Goal: Information Seeking & Learning: Learn about a topic

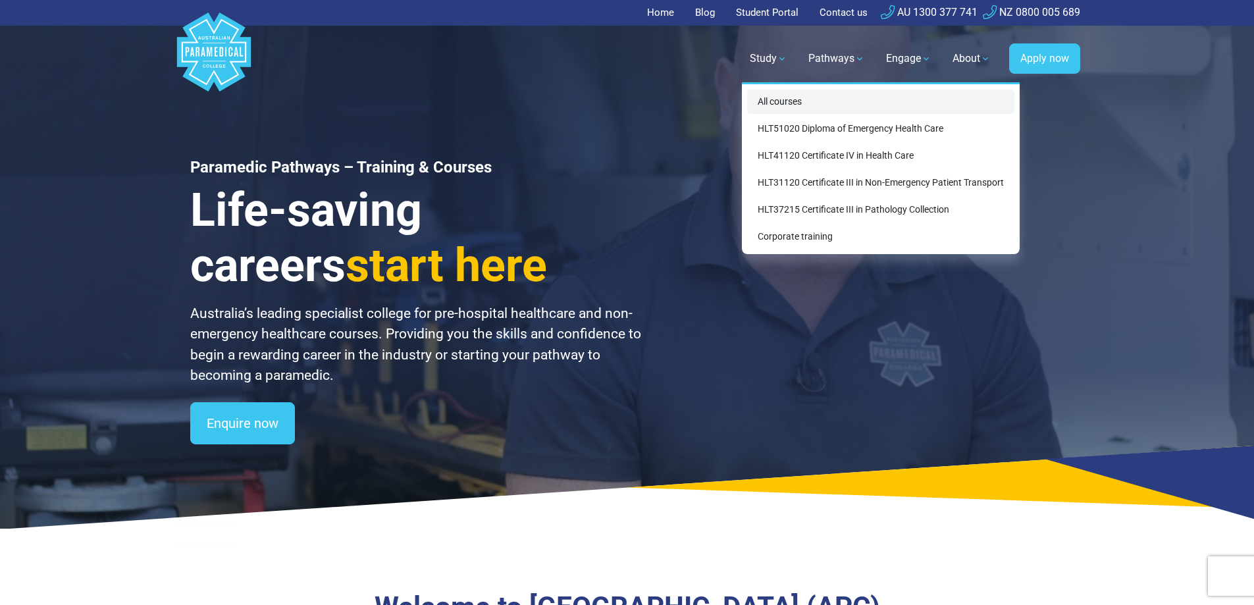
click at [789, 106] on link "All courses" at bounding box center [880, 102] width 267 height 24
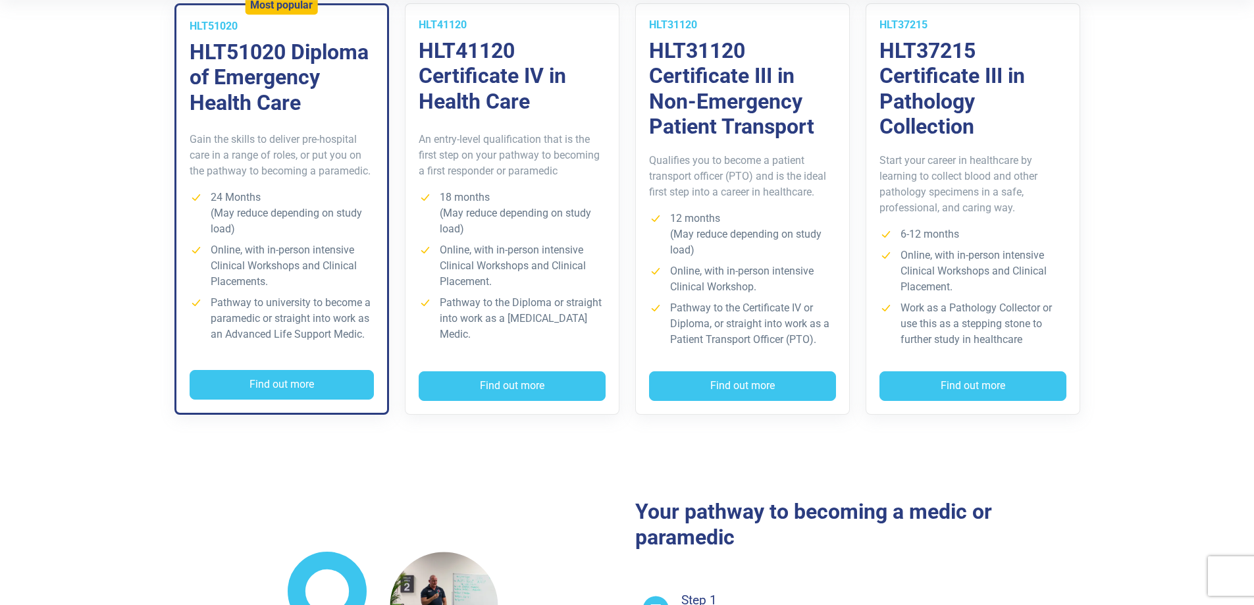
scroll to position [329, 0]
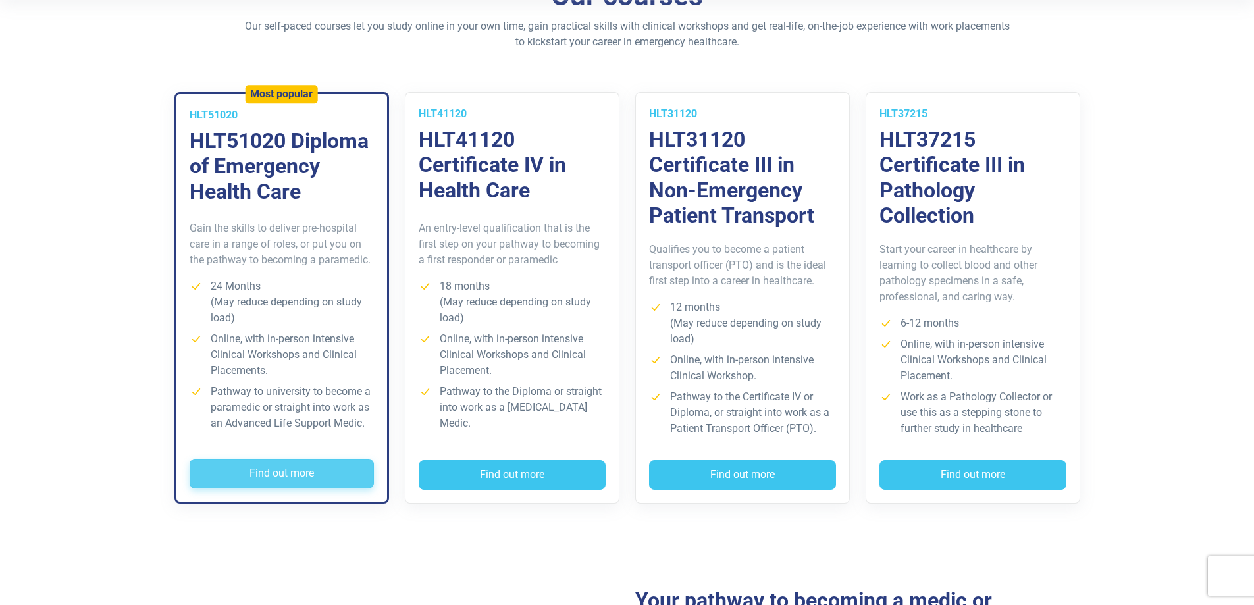
click at [265, 466] on button "Find out more" at bounding box center [282, 474] width 184 height 30
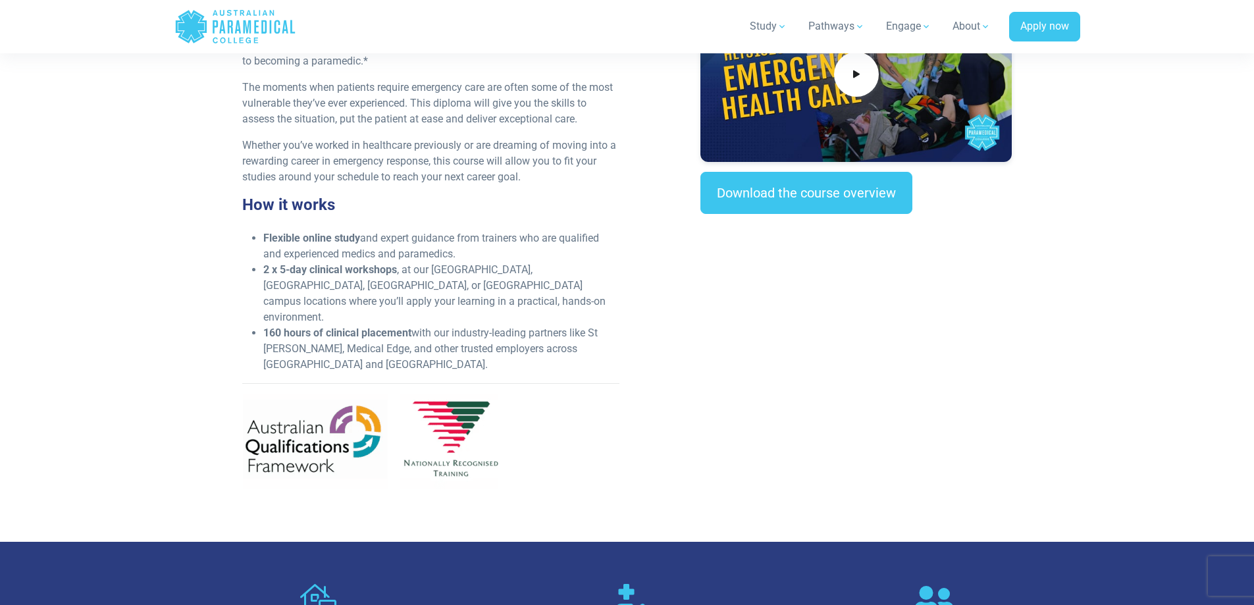
scroll to position [329, 0]
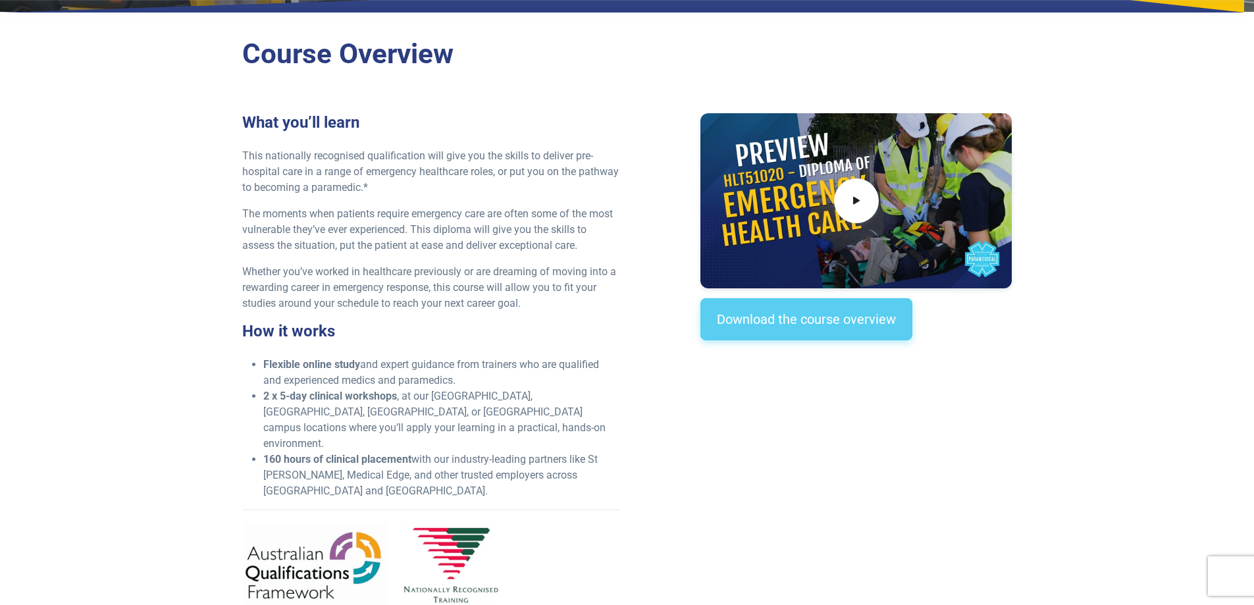
click at [863, 325] on link "Download the course overview" at bounding box center [806, 319] width 212 height 42
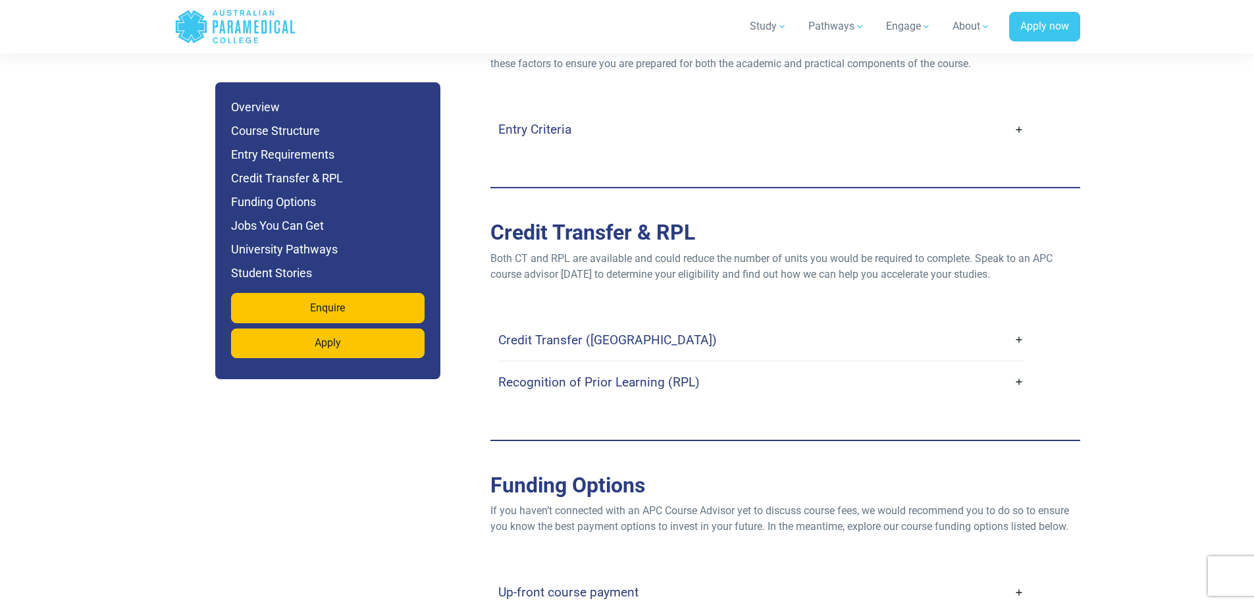
scroll to position [3910, 0]
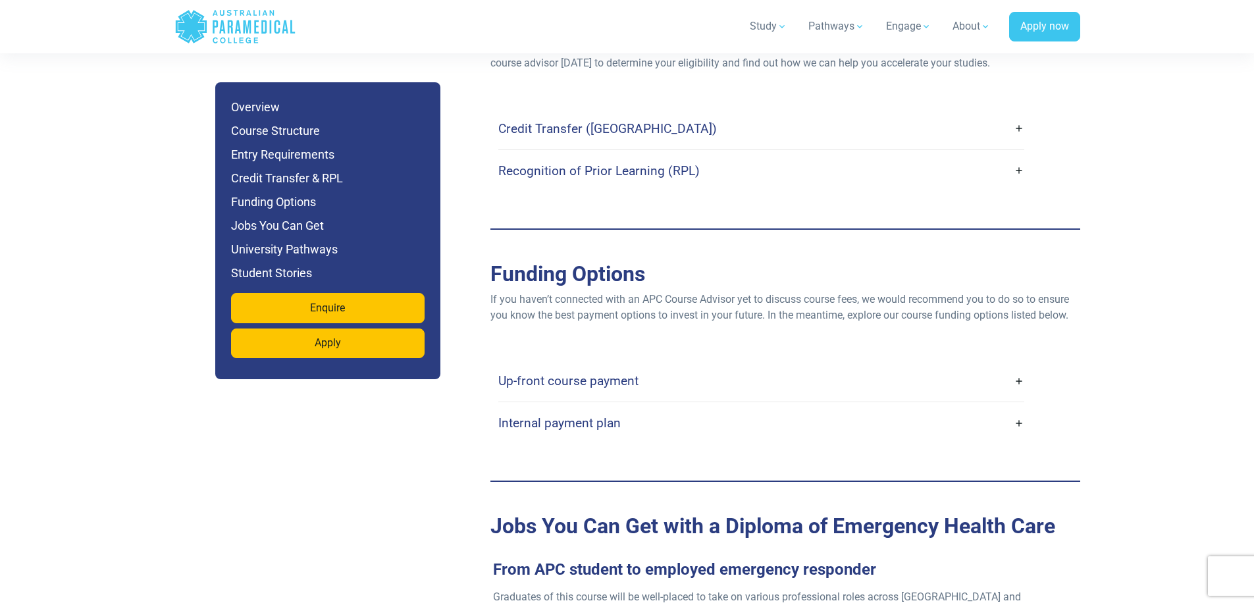
click at [771, 365] on link "Up-front course payment" at bounding box center [761, 380] width 526 height 31
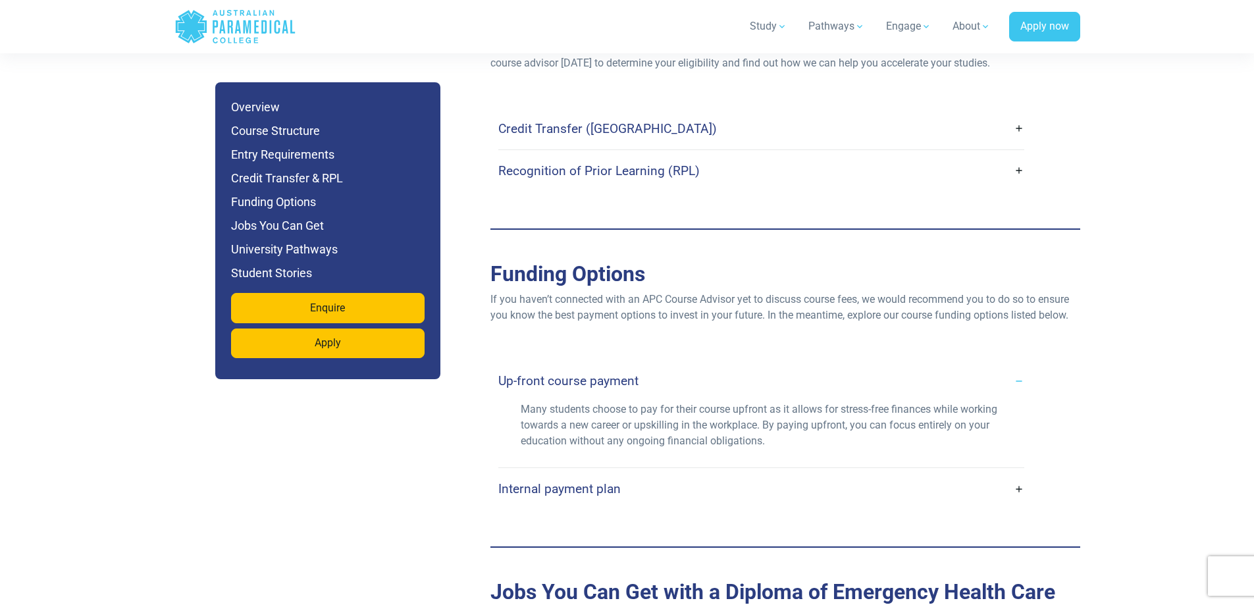
click at [771, 365] on link "Up-front course payment" at bounding box center [761, 380] width 526 height 31
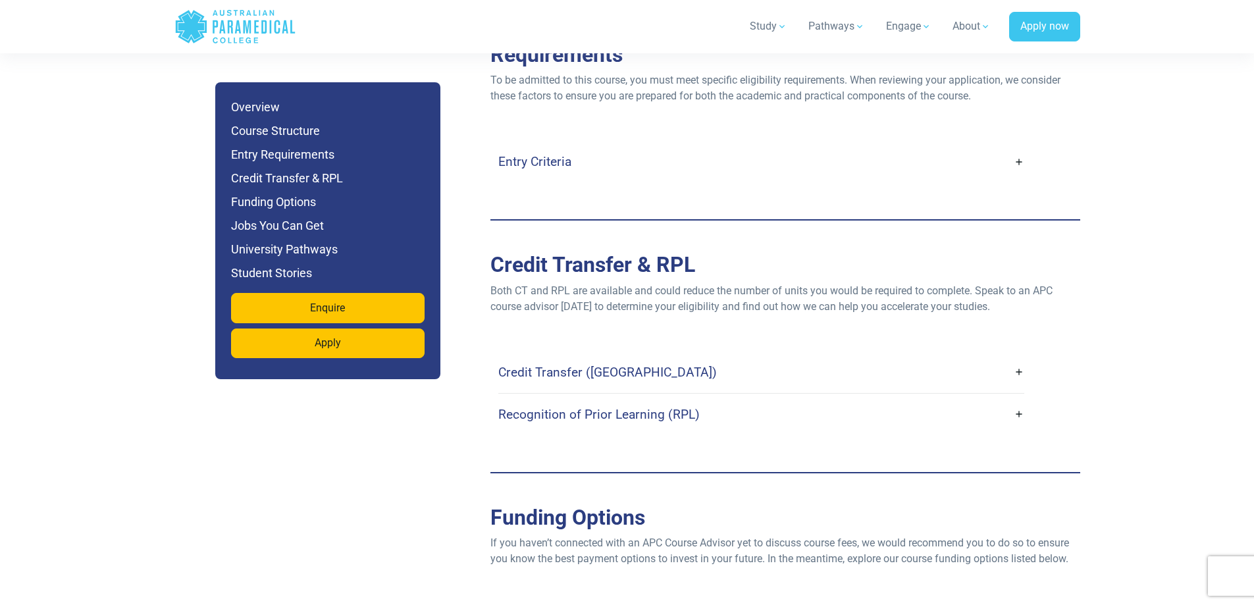
scroll to position [3449, 0]
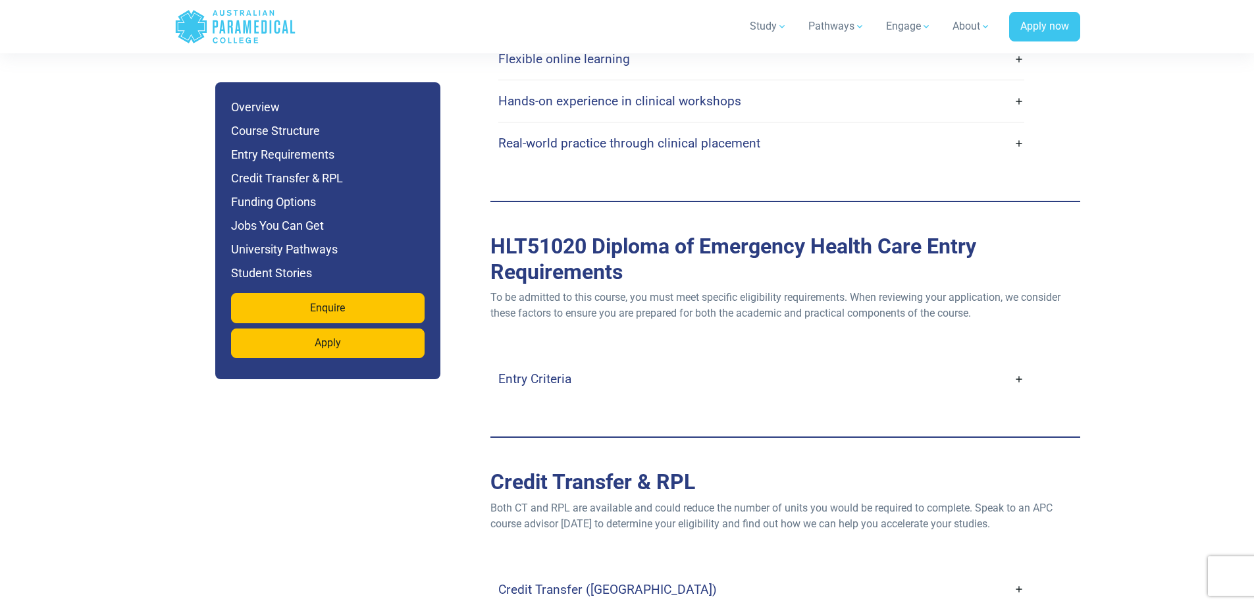
click at [771, 363] on link "Entry Criteria" at bounding box center [761, 378] width 526 height 31
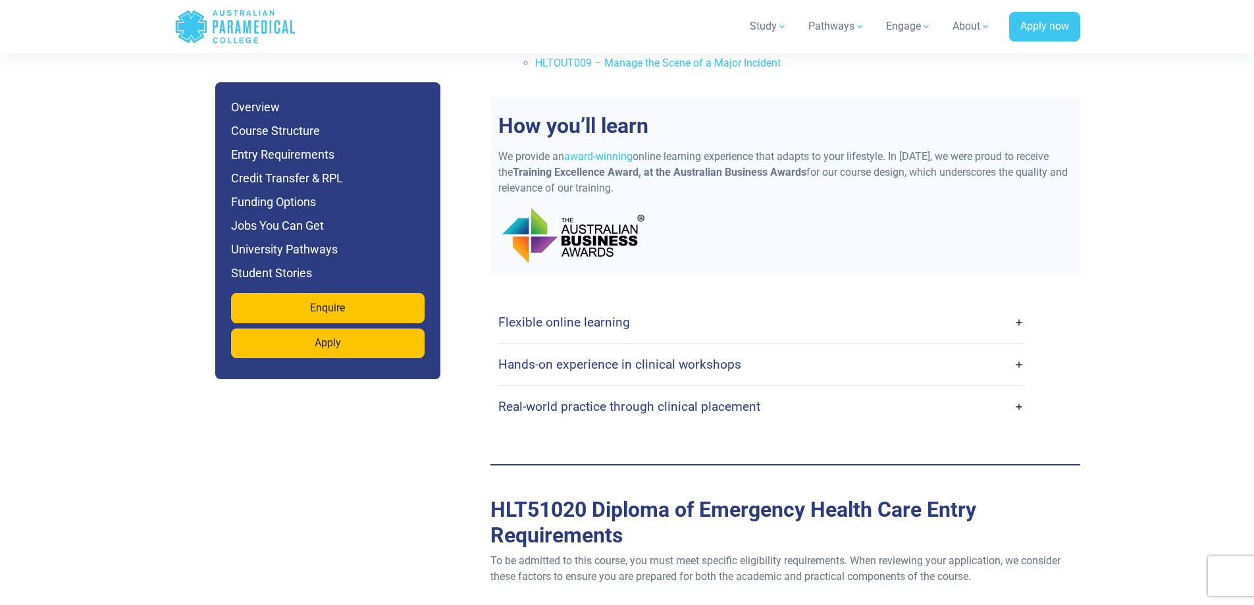
scroll to position [3120, 0]
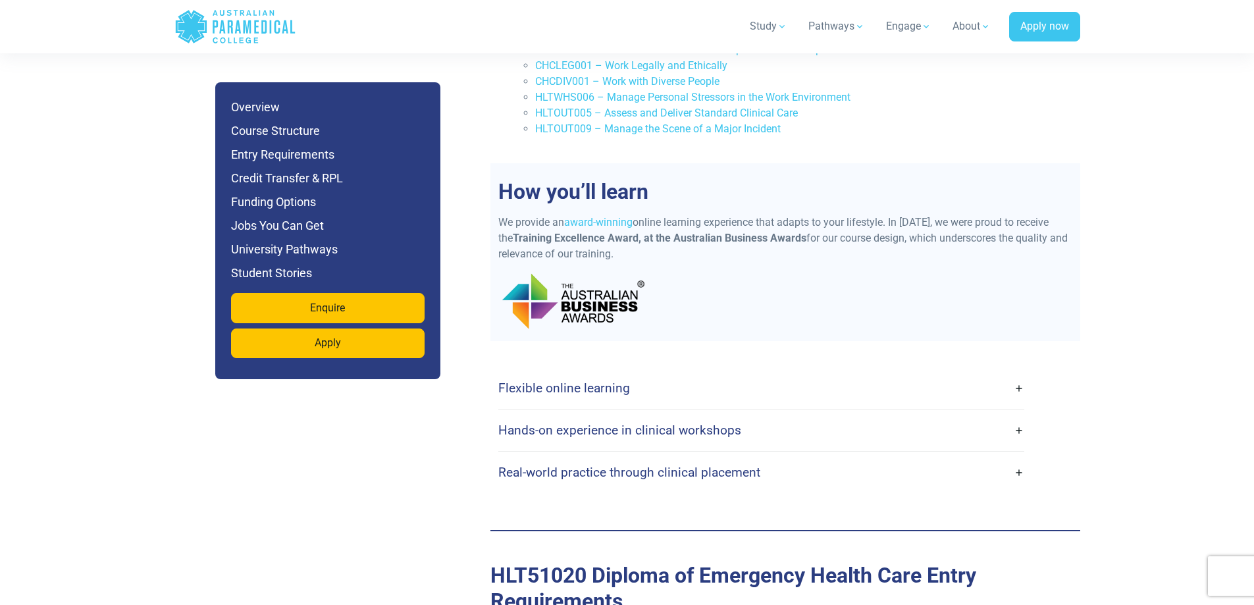
click at [806, 373] on link "Flexible online learning" at bounding box center [761, 388] width 526 height 31
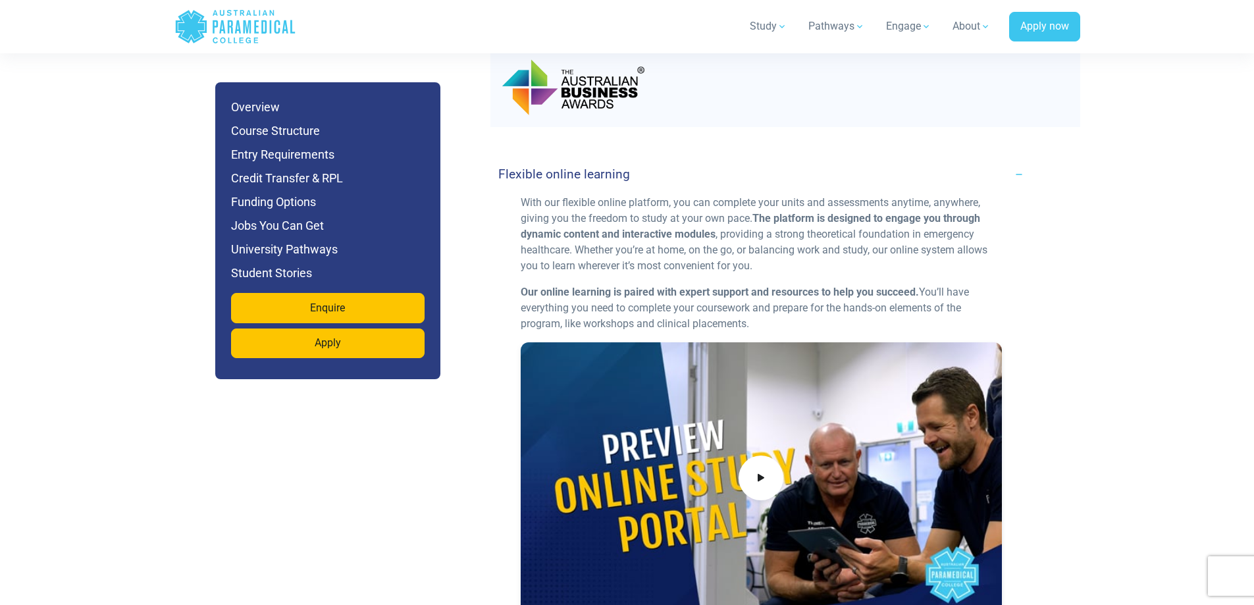
scroll to position [3449, 0]
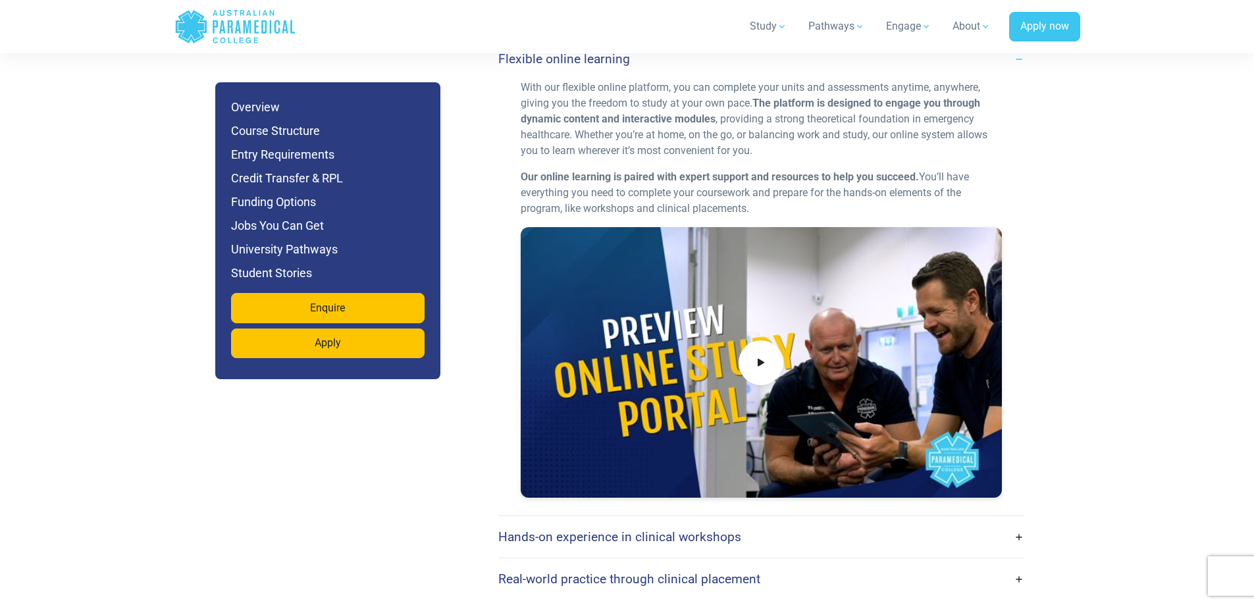
click at [772, 521] on link "Hands-on experience in clinical workshops" at bounding box center [761, 536] width 526 height 31
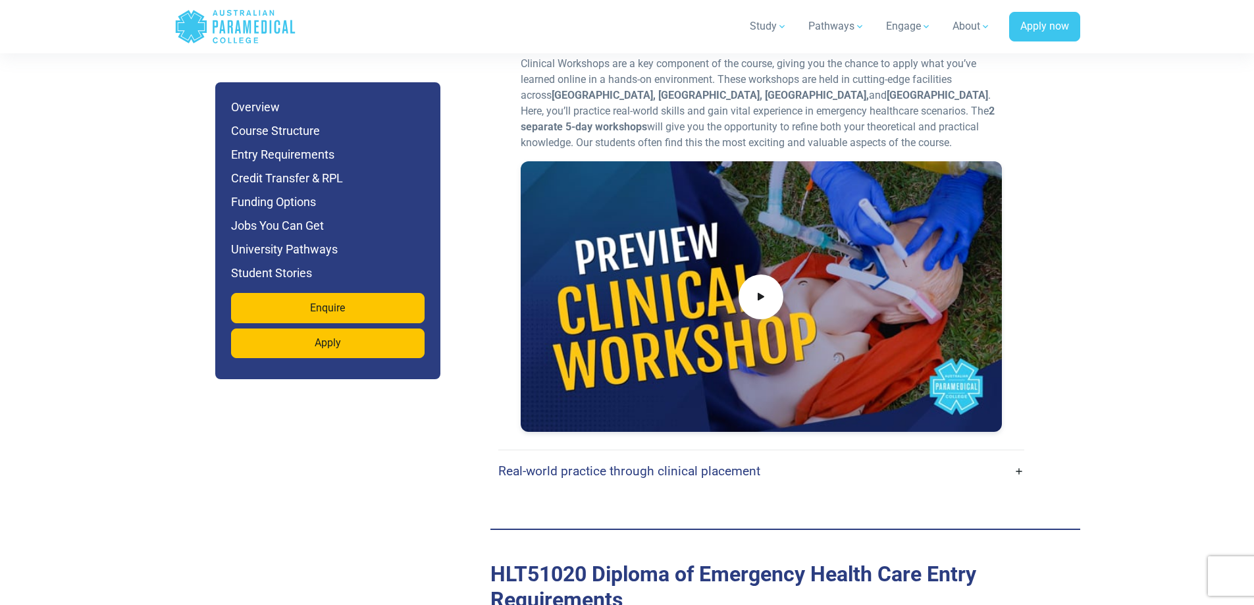
scroll to position [4107, 0]
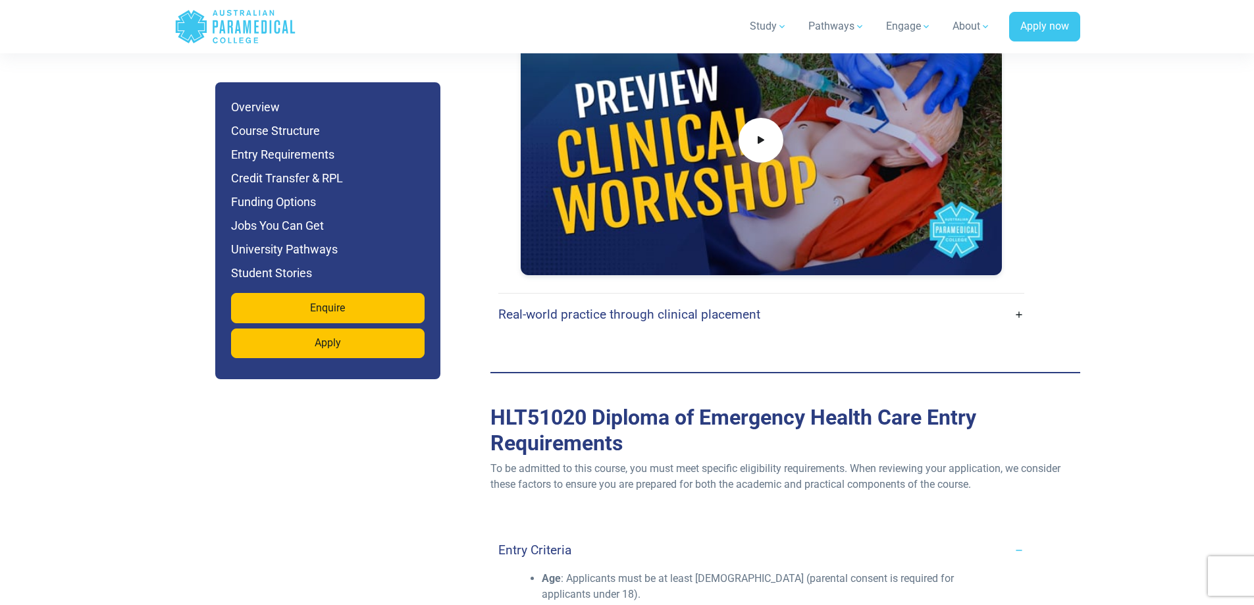
click at [765, 299] on link "Real-world practice through clinical placement" at bounding box center [761, 314] width 526 height 31
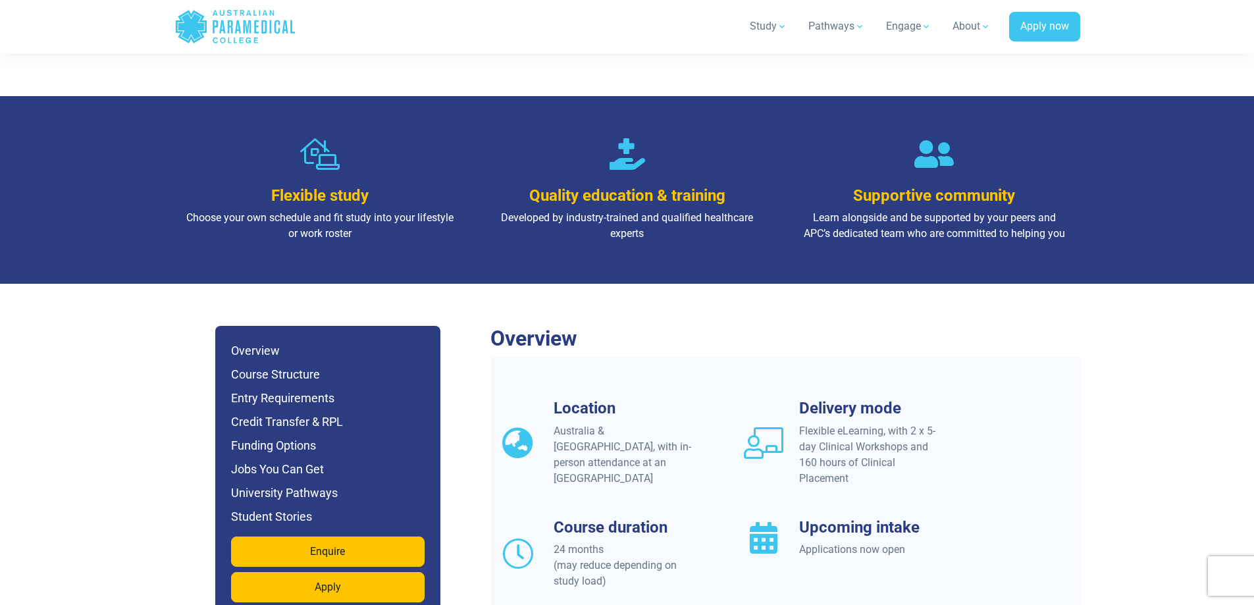
scroll to position [922, 0]
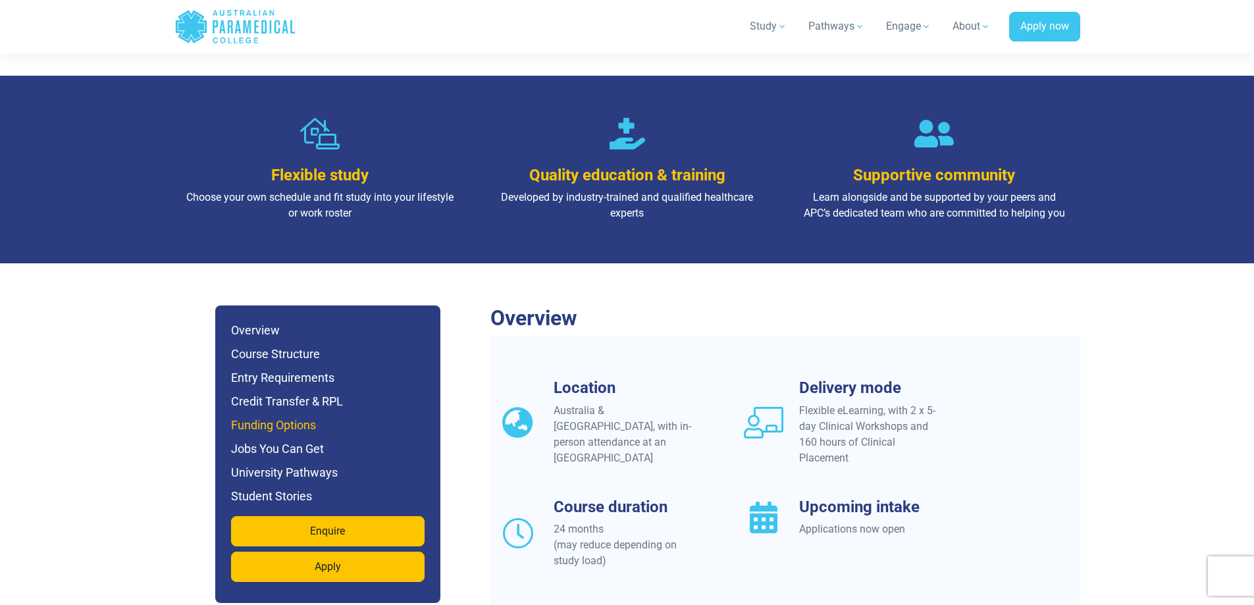
click at [300, 416] on h6 "Funding Options" at bounding box center [328, 425] width 194 height 18
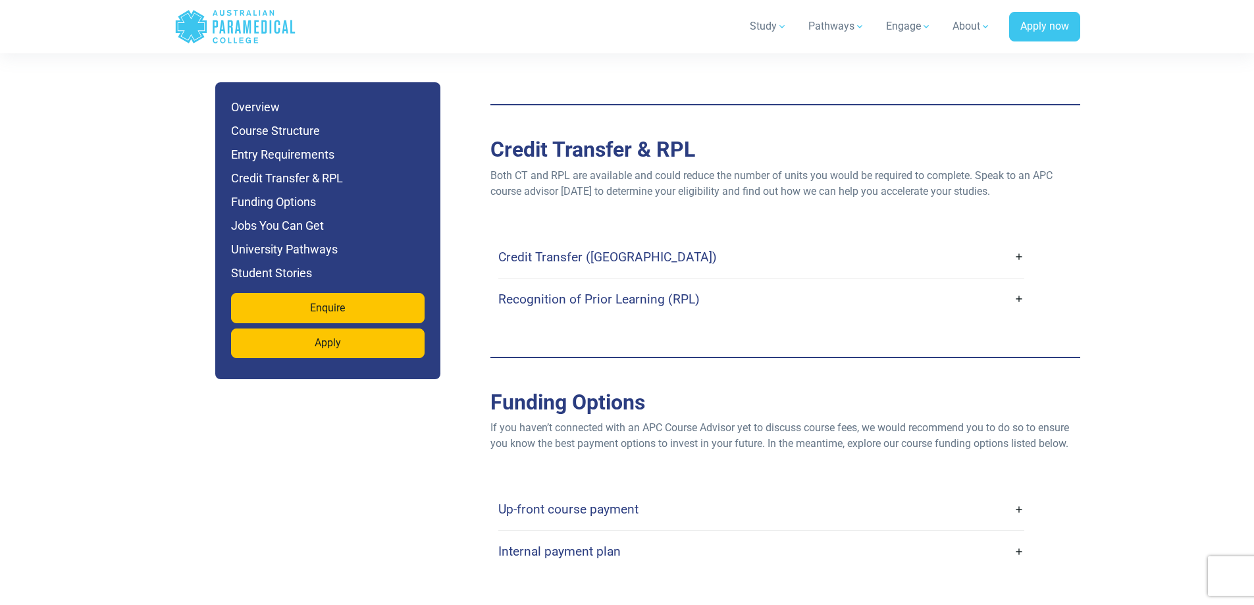
scroll to position [5910, 0]
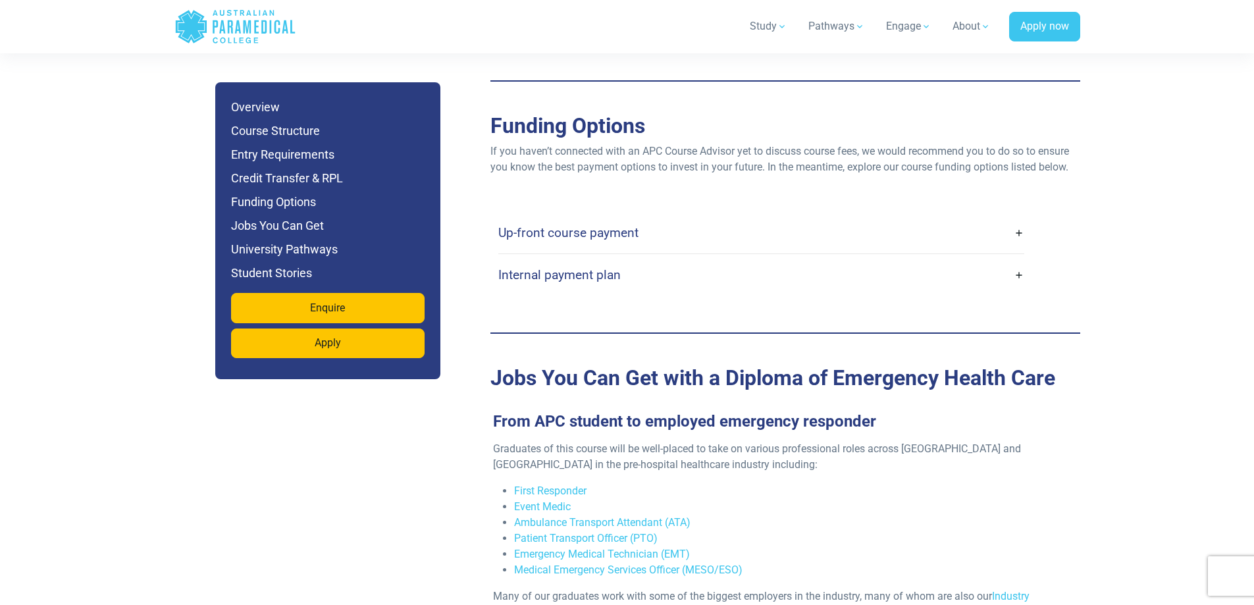
click at [810, 259] on link "Internal payment plan" at bounding box center [761, 274] width 526 height 31
